Goal: Transaction & Acquisition: Purchase product/service

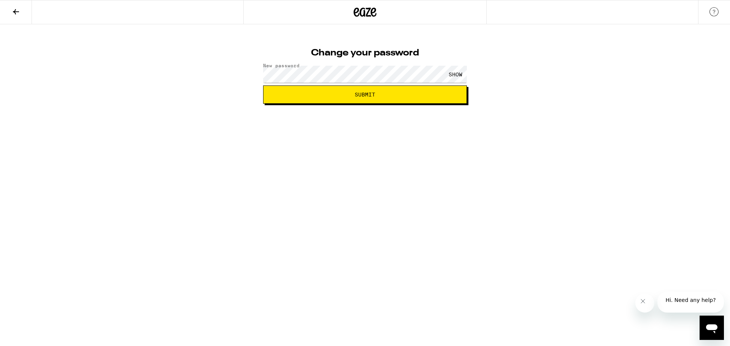
click at [369, 97] on span "Submit" at bounding box center [365, 94] width 21 height 5
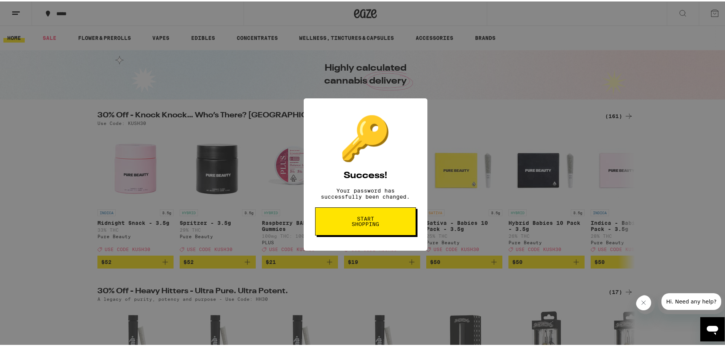
click at [366, 220] on span "Start shopping" at bounding box center [365, 220] width 39 height 11
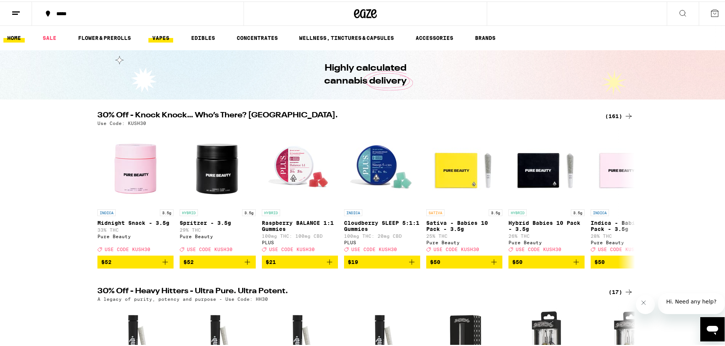
click at [161, 39] on link "VAPES" at bounding box center [160, 36] width 25 height 9
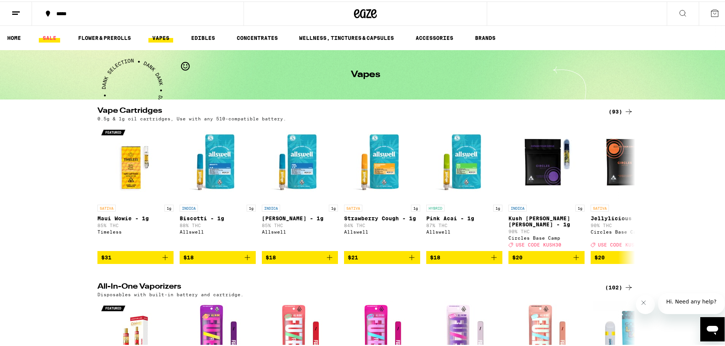
click at [42, 34] on link "SALE" at bounding box center [49, 36] width 21 height 9
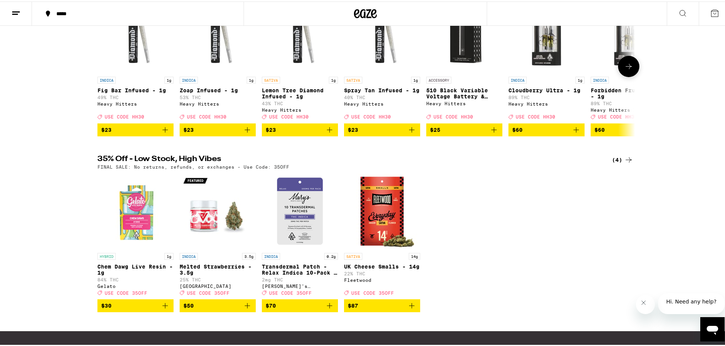
scroll to position [203, 0]
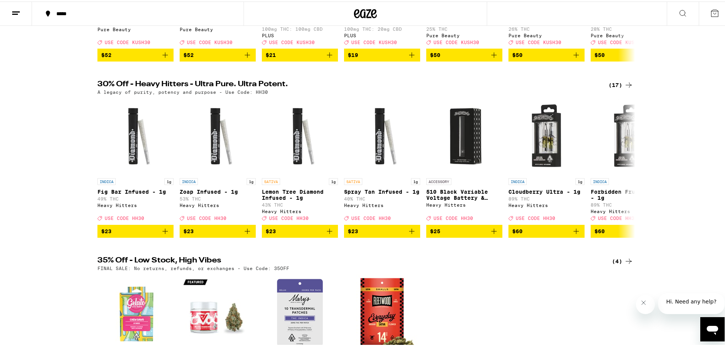
click at [616, 88] on div "(17)" at bounding box center [620, 83] width 25 height 9
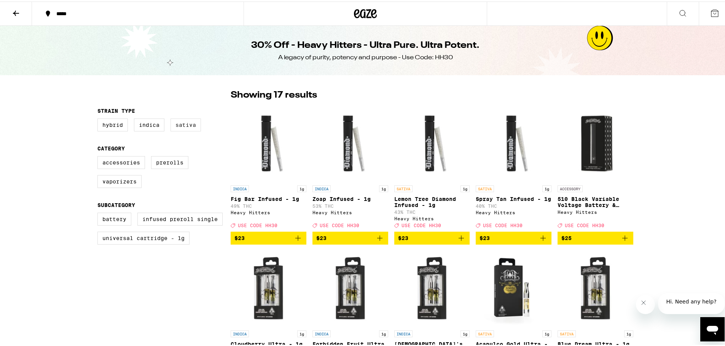
click at [185, 127] on label "Sativa" at bounding box center [185, 123] width 30 height 13
click at [99, 119] on input "Sativa" at bounding box center [99, 118] width 0 height 0
checkbox input "true"
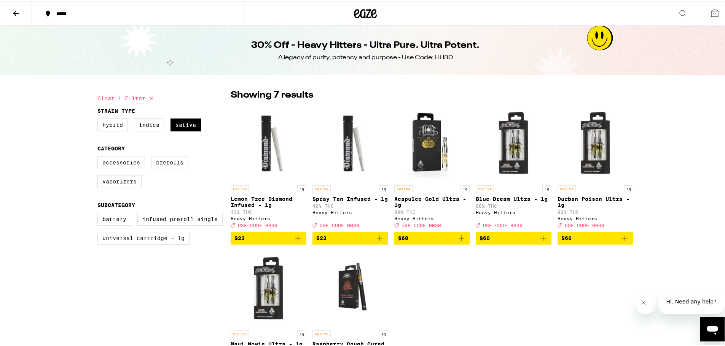
click at [111, 243] on label "Universal Cartridge - 1g" at bounding box center [143, 236] width 92 height 13
click at [99, 213] on input "Universal Cartridge - 1g" at bounding box center [99, 213] width 0 height 0
checkbox input "true"
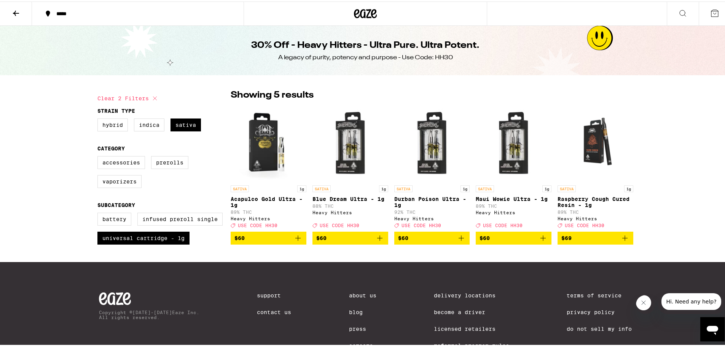
click at [675, 170] on div "***** ***** 30% Off - Heavy Hitters - Ultra Pure. Ultra Potent. A legacy of pur…" at bounding box center [365, 190] width 730 height 381
click at [540, 240] on icon "Add to bag" at bounding box center [542, 236] width 5 height 5
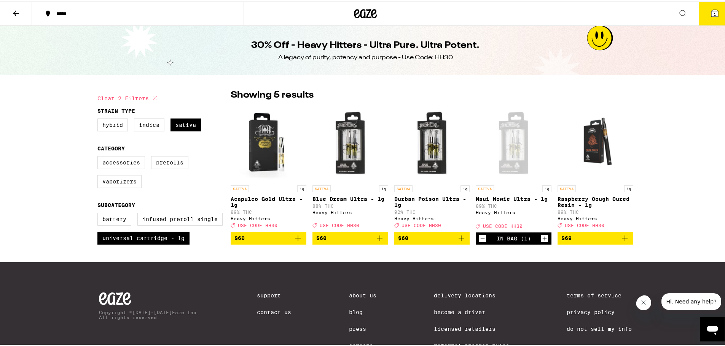
click at [460, 242] on icon "Add to bag" at bounding box center [460, 236] width 9 height 9
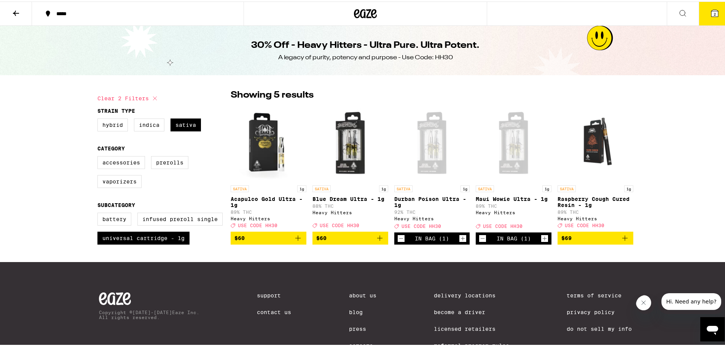
click at [480, 242] on icon "Decrement" at bounding box center [482, 237] width 7 height 9
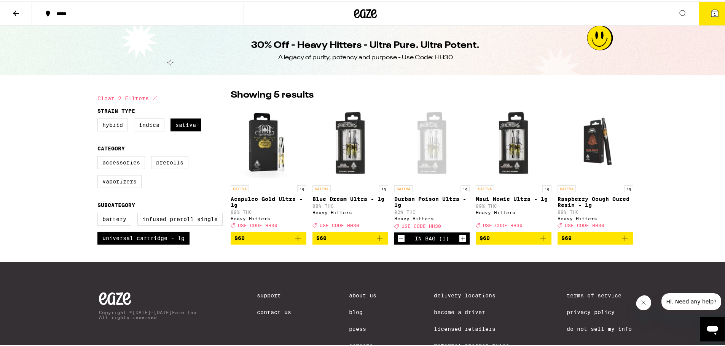
click at [397, 240] on icon "Decrement" at bounding box center [400, 237] width 7 height 9
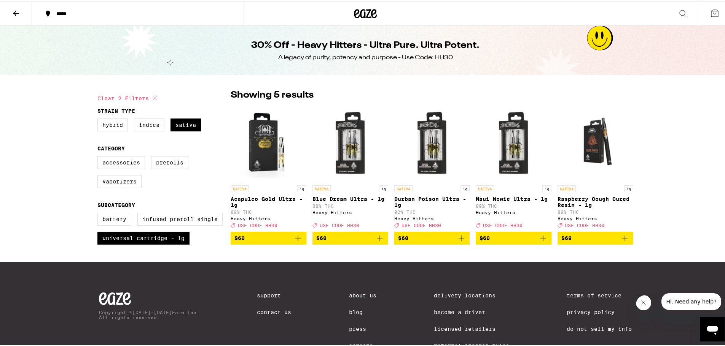
click at [295, 240] on icon "Add to bag" at bounding box center [297, 236] width 5 height 5
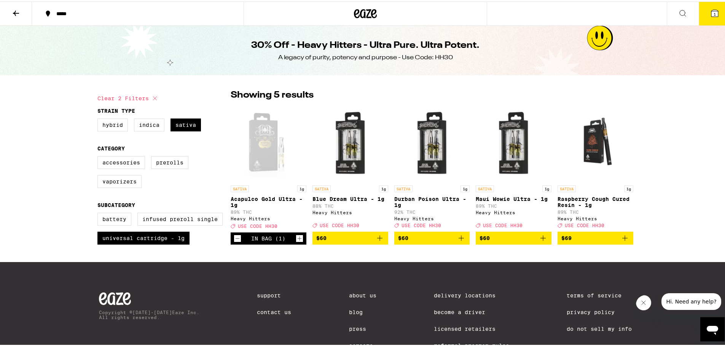
click at [14, 10] on icon at bounding box center [15, 11] width 9 height 9
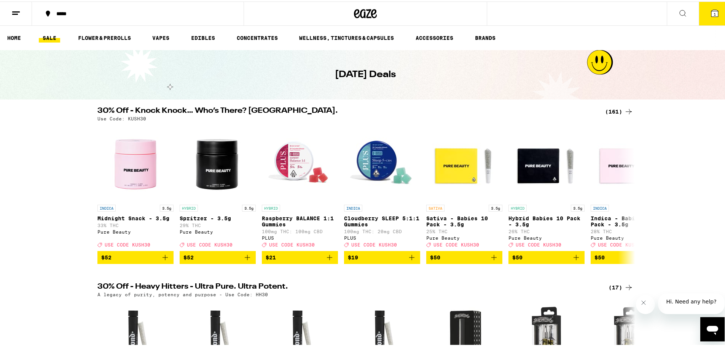
click at [678, 11] on icon at bounding box center [682, 11] width 9 height 9
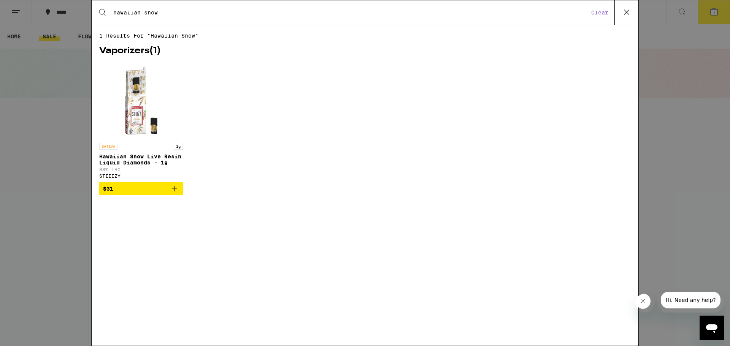
click at [177, 191] on icon "Add to bag" at bounding box center [174, 188] width 9 height 9
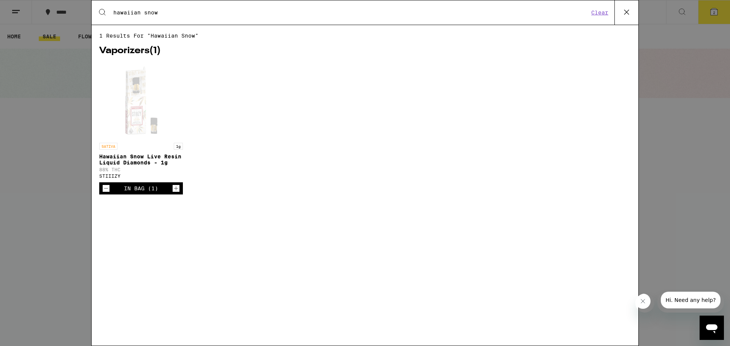
drag, startPoint x: 167, startPoint y: 14, endPoint x: 109, endPoint y: 12, distance: 57.5
click at [109, 12] on div "Search for Products hawaiian snow" at bounding box center [348, 12] width 482 height 7
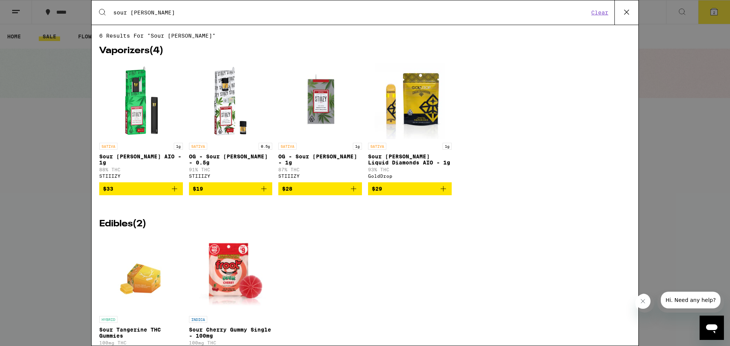
type input "sour [PERSON_NAME]"
click at [351, 192] on icon "Add to bag" at bounding box center [353, 188] width 5 height 5
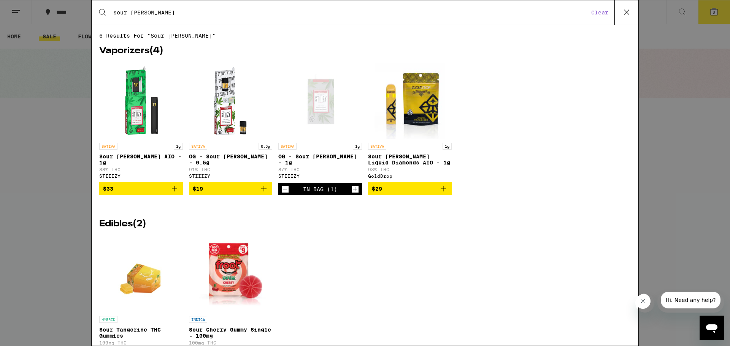
click at [689, 125] on div "Search for Products sour [PERSON_NAME] Clear 6 results for "sour [PERSON_NAME]"…" at bounding box center [365, 173] width 730 height 346
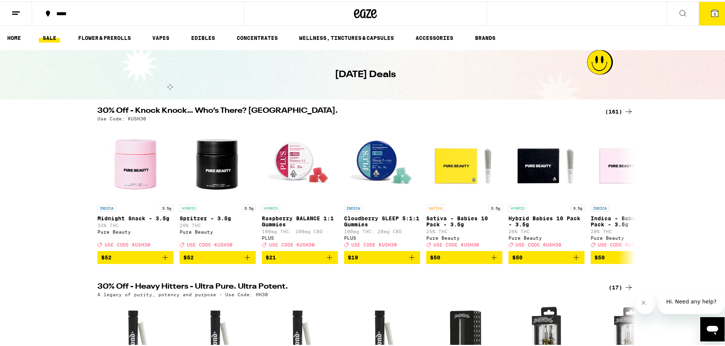
click at [711, 11] on icon at bounding box center [714, 11] width 7 height 7
